Goal: Task Accomplishment & Management: Manage account settings

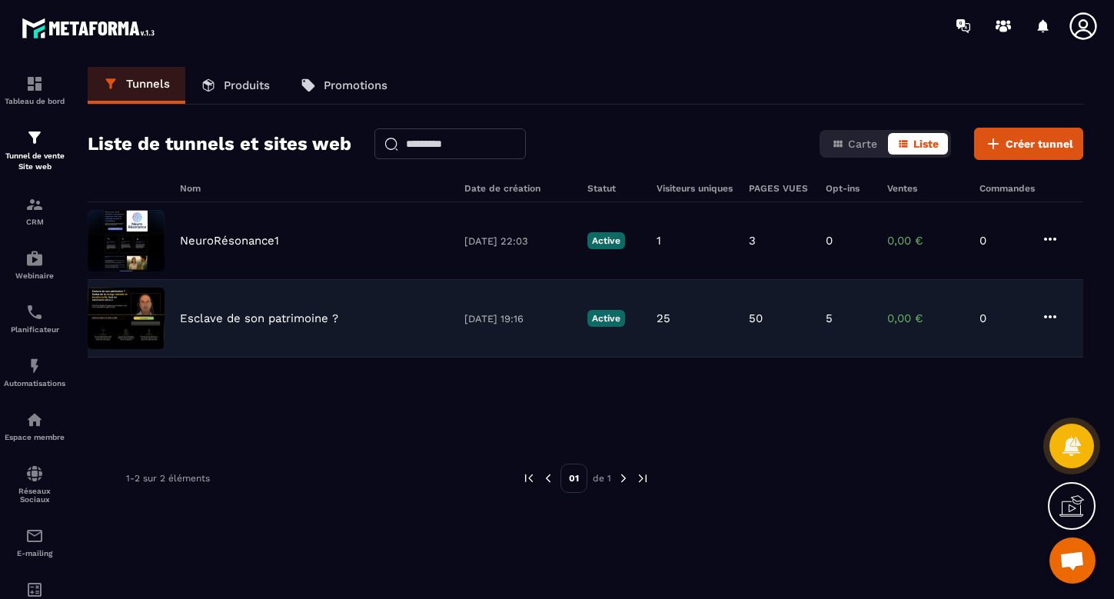
click at [214, 321] on p "Esclave de son patrimoine ?" at bounding box center [259, 318] width 158 height 14
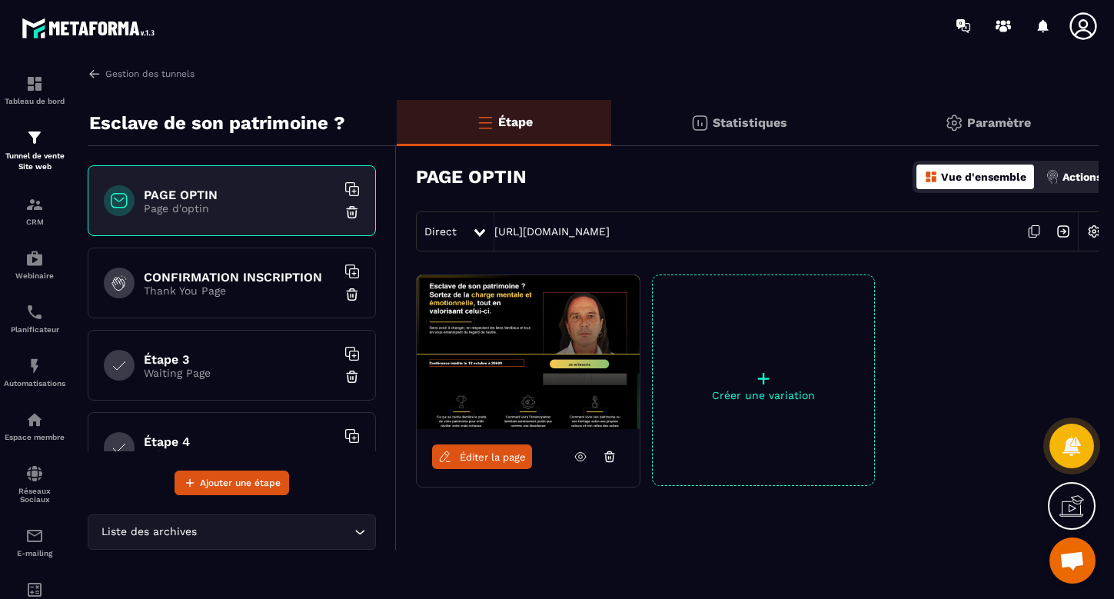
click at [438, 230] on span "Direct" at bounding box center [440, 231] width 32 height 12
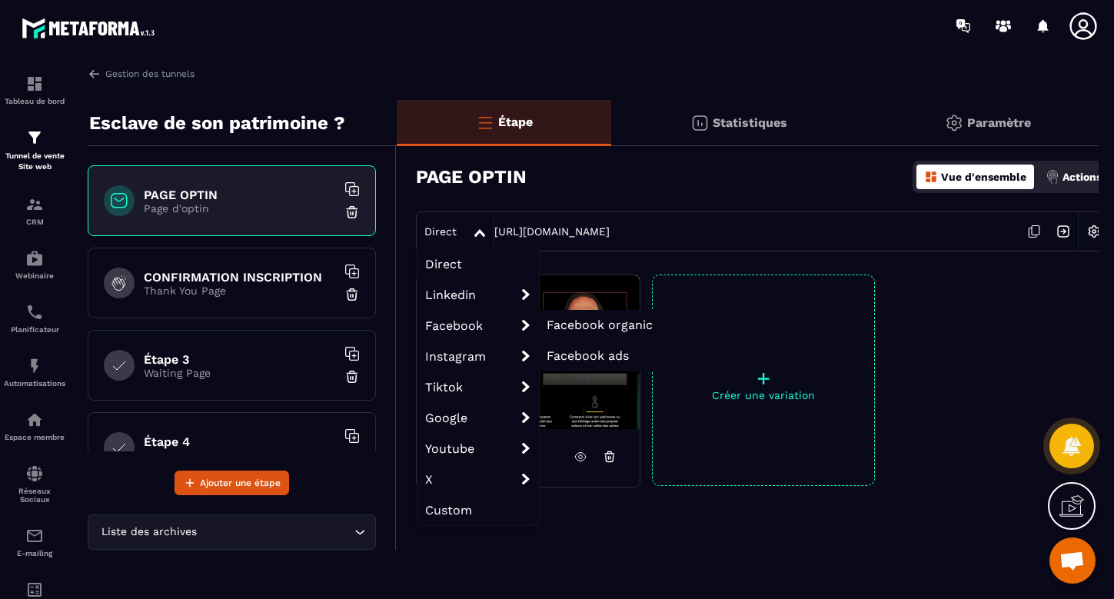
click at [582, 354] on span "Facebook ads" at bounding box center [587, 355] width 82 height 15
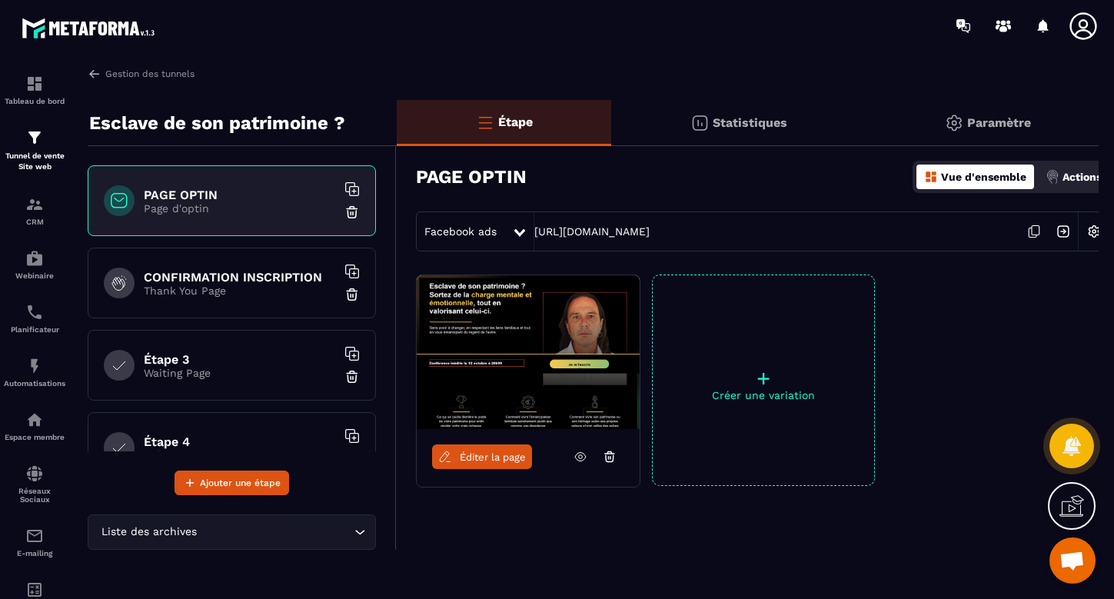
click at [473, 225] on span "Facebook ads" at bounding box center [460, 231] width 72 height 12
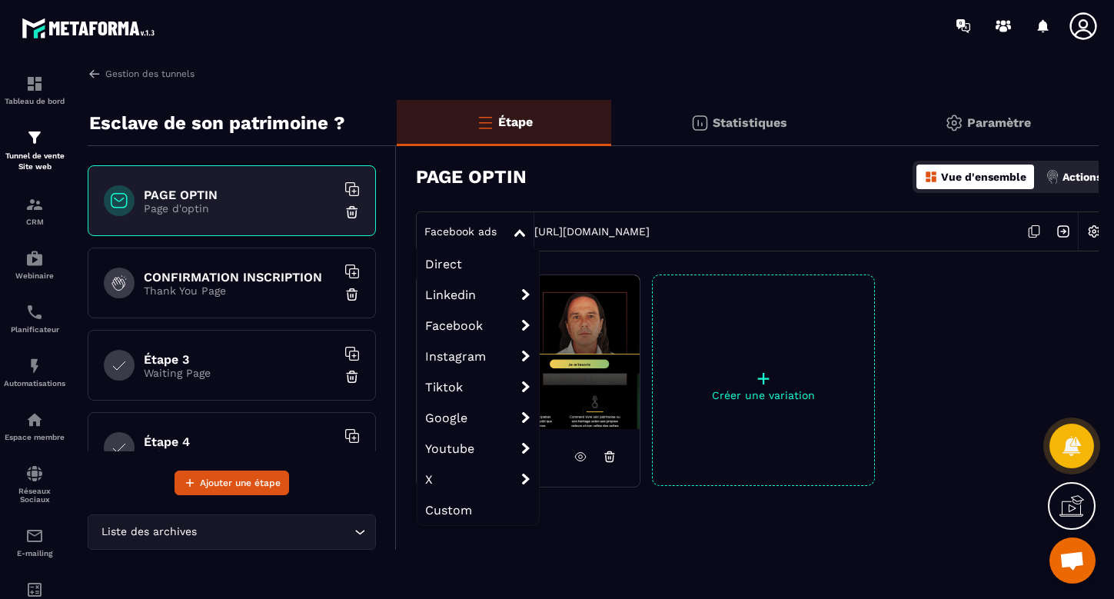
click at [450, 264] on span "Direct" at bounding box center [477, 263] width 121 height 31
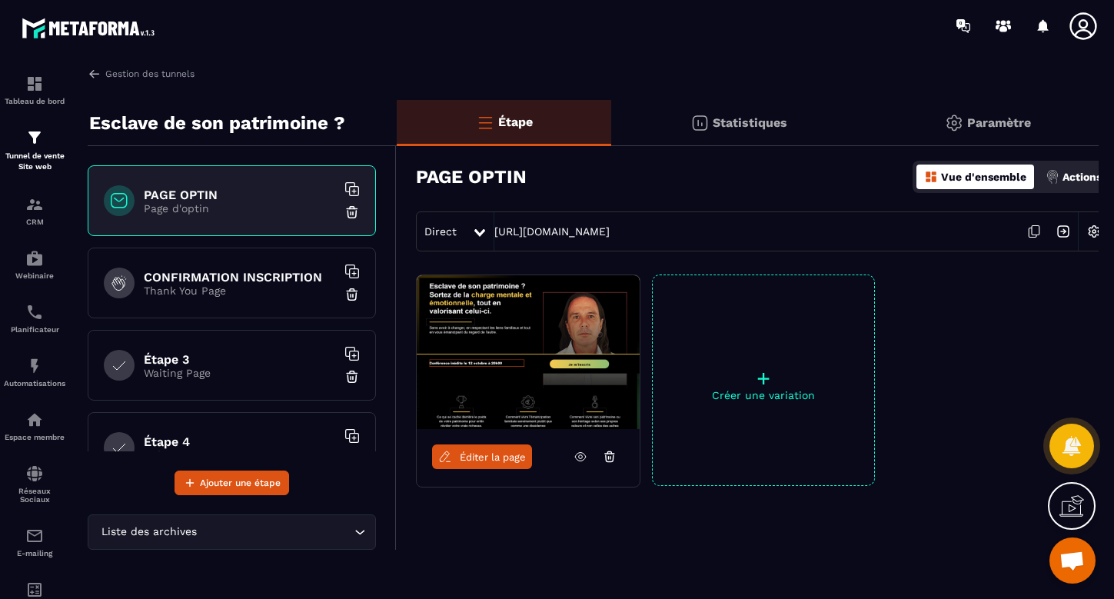
click at [478, 230] on icon at bounding box center [479, 233] width 11 height 8
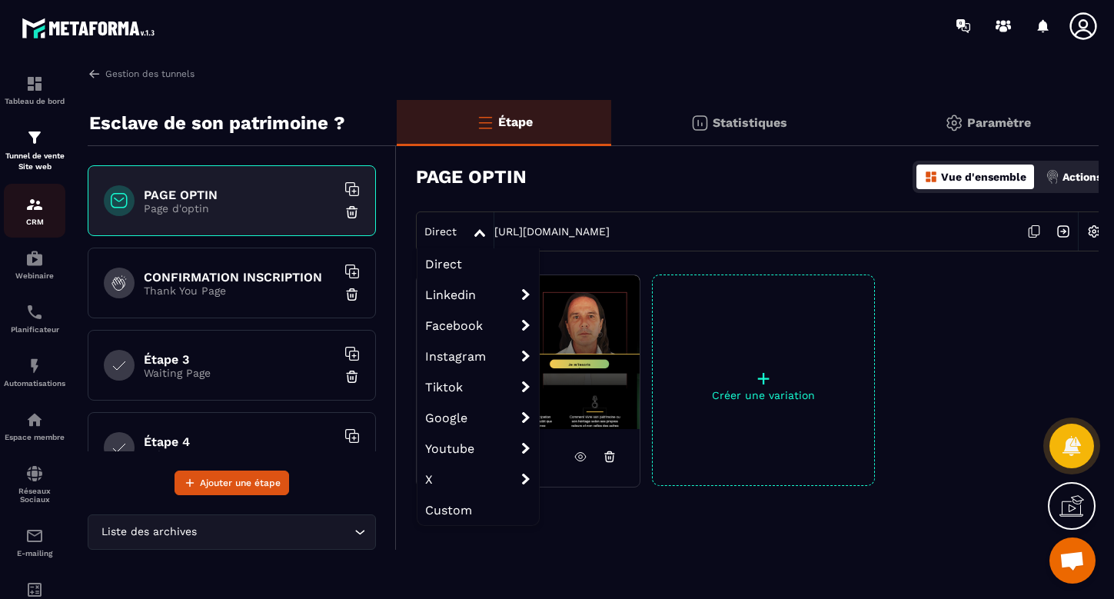
click at [42, 208] on img at bounding box center [34, 204] width 18 height 18
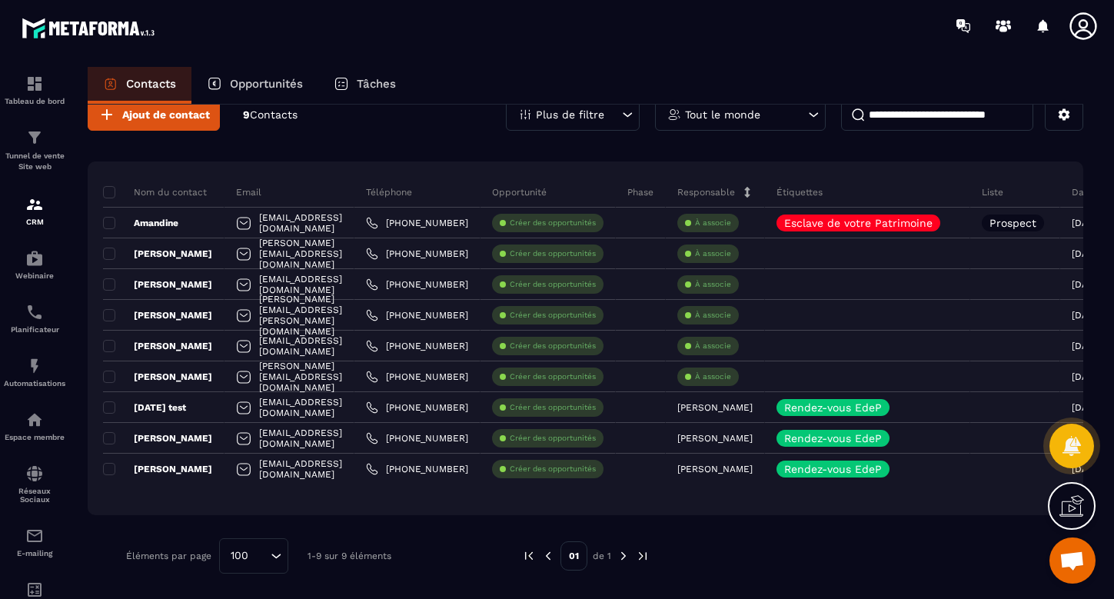
click at [1066, 507] on icon at bounding box center [1071, 505] width 25 height 25
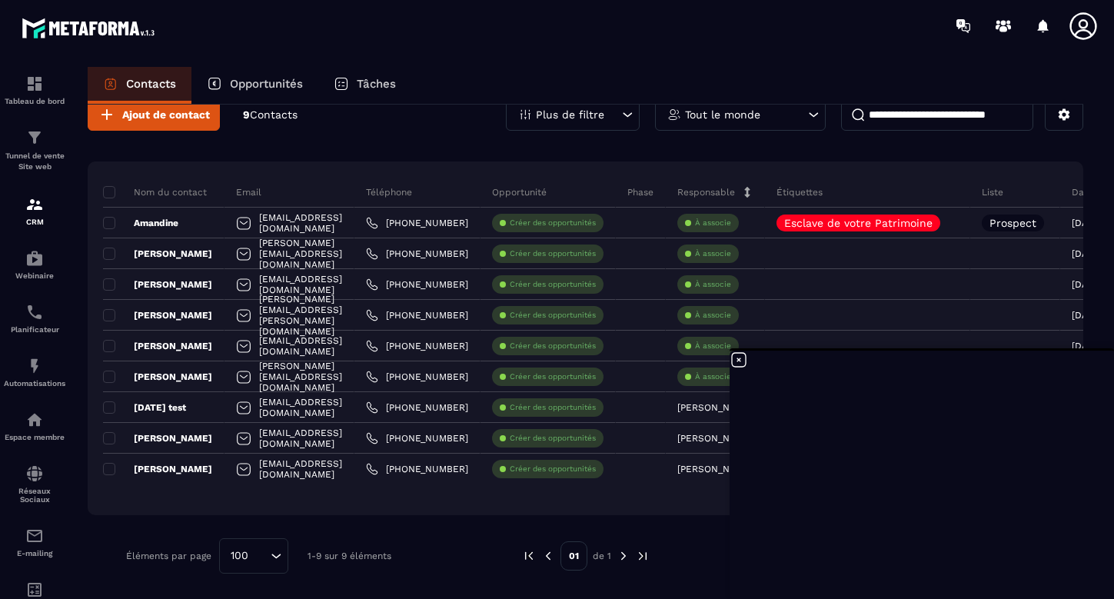
click at [739, 359] on icon at bounding box center [739, 360] width 14 height 14
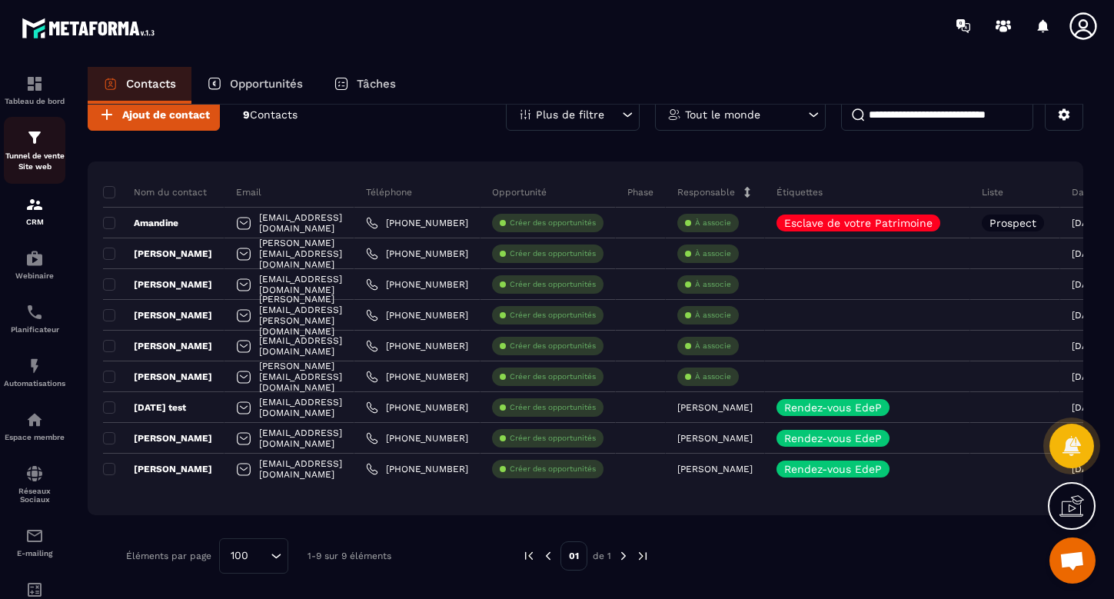
click at [22, 140] on div "Tunnel de vente Site web" at bounding box center [34, 150] width 61 height 44
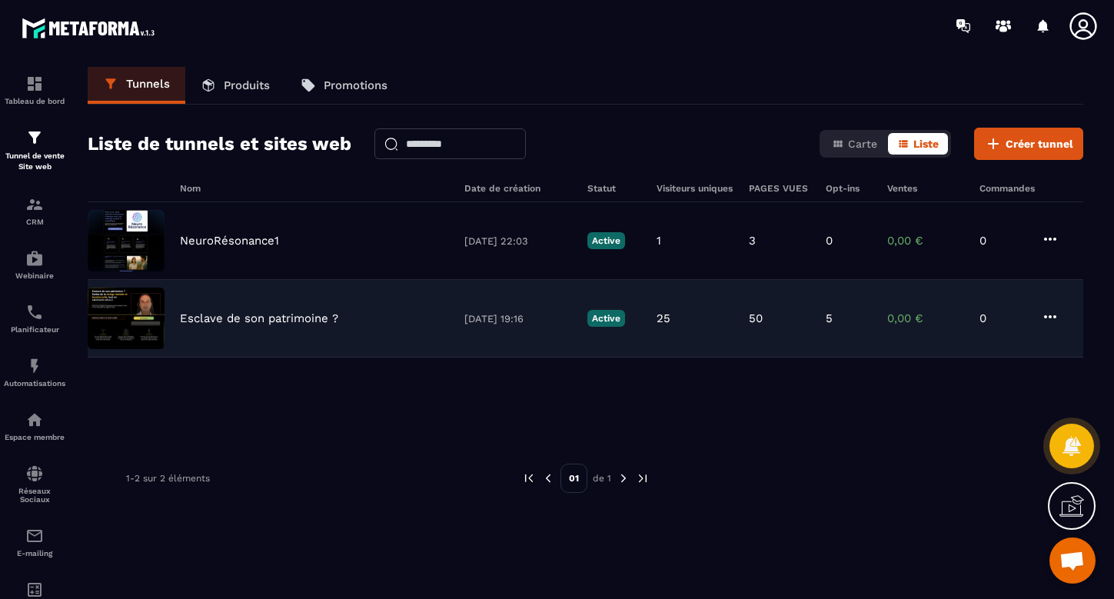
click at [238, 316] on p "Esclave de son patrimoine ?" at bounding box center [259, 318] width 158 height 14
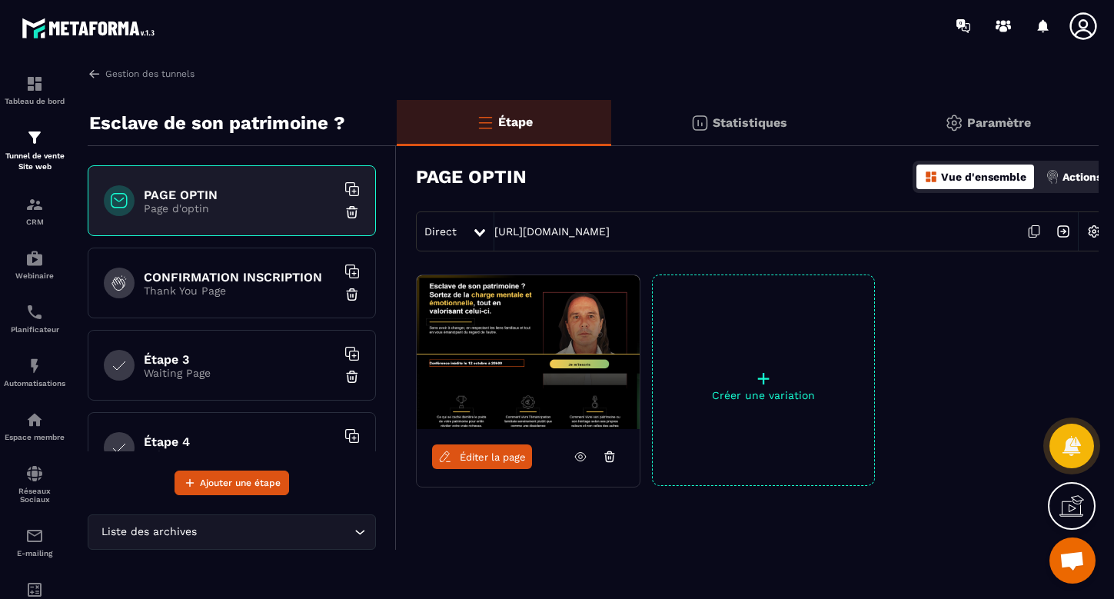
click at [491, 455] on span "Éditer la page" at bounding box center [493, 457] width 66 height 12
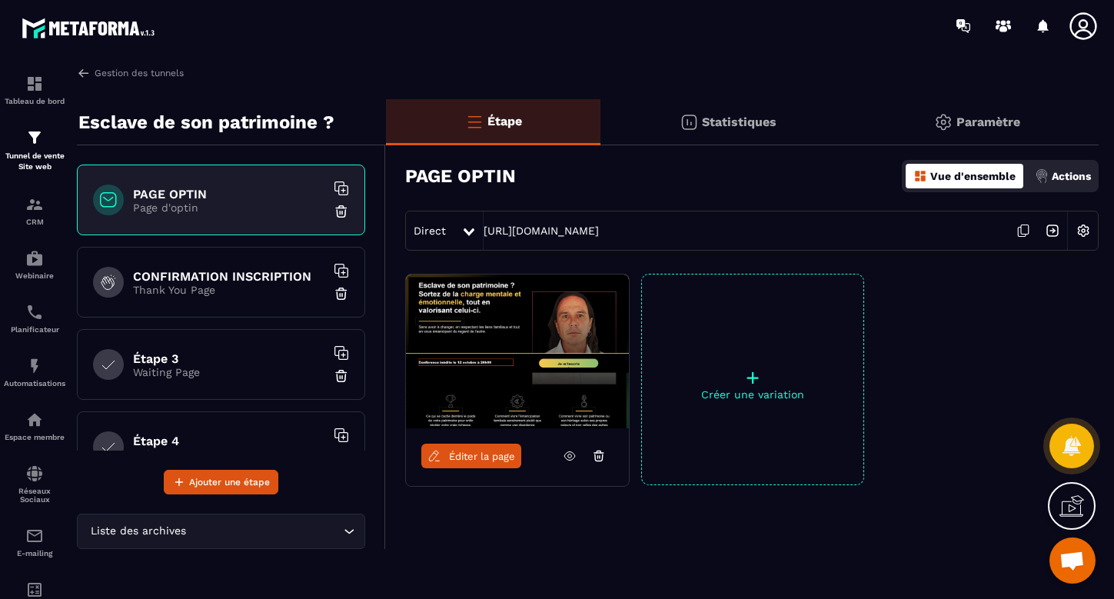
scroll to position [1, 11]
click at [152, 198] on h6 "PAGE OPTIN" at bounding box center [229, 194] width 192 height 15
click at [476, 458] on span "Éditer la page" at bounding box center [482, 456] width 66 height 12
click at [447, 453] on link "Éditer la page" at bounding box center [471, 455] width 100 height 25
